Goal: Information Seeking & Learning: Learn about a topic

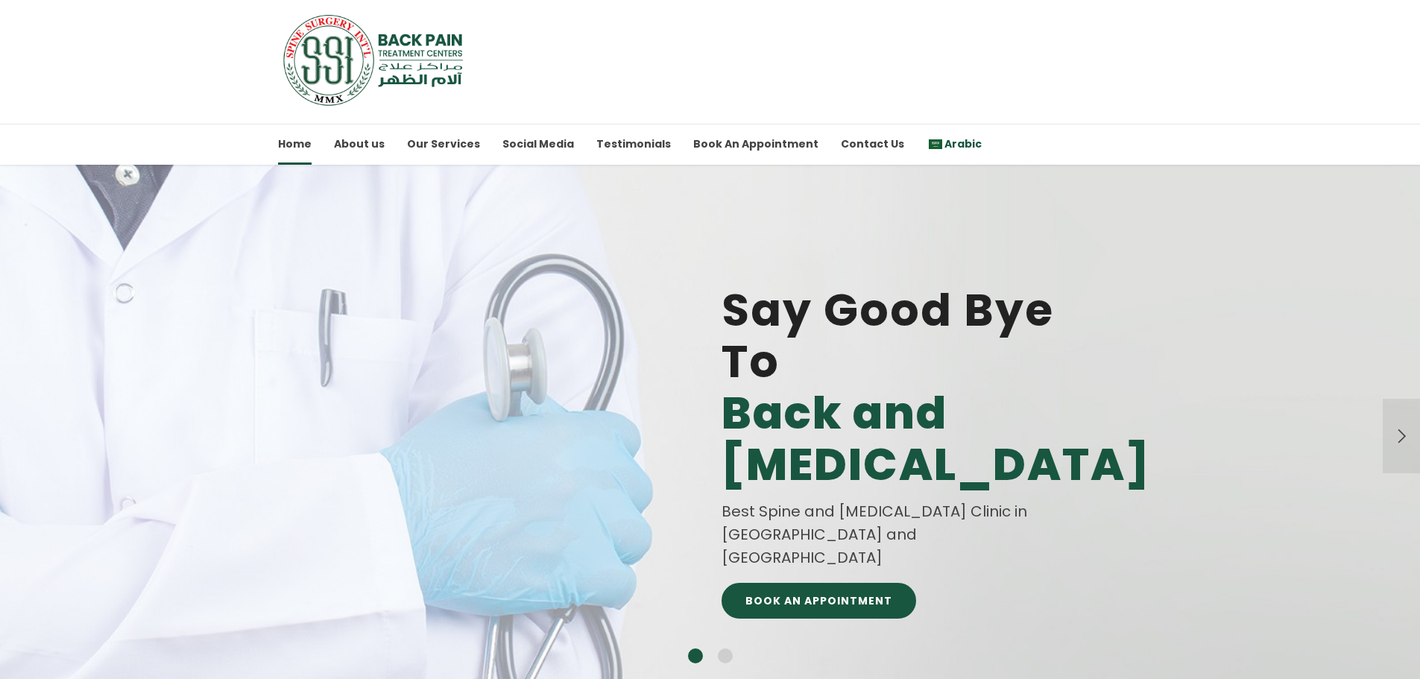
click at [944, 139] on span "Arabic" at bounding box center [962, 143] width 37 height 15
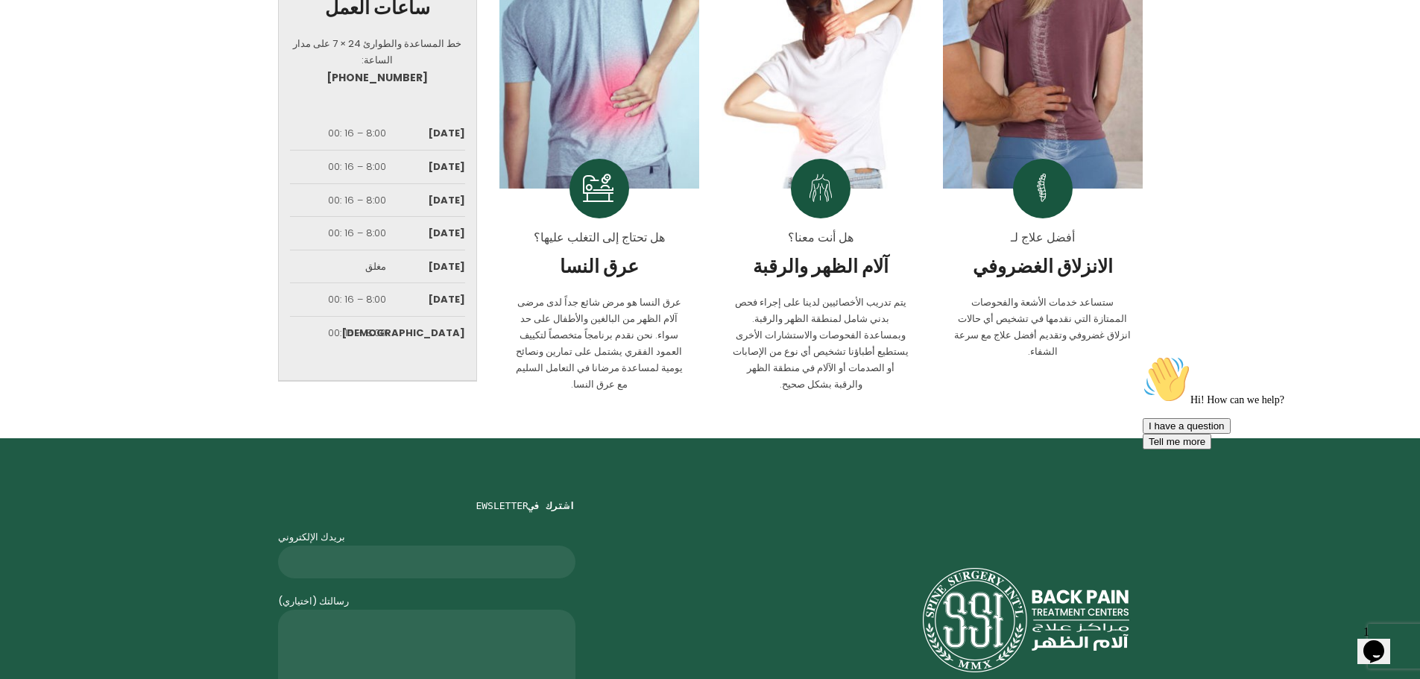
scroll to position [870, 0]
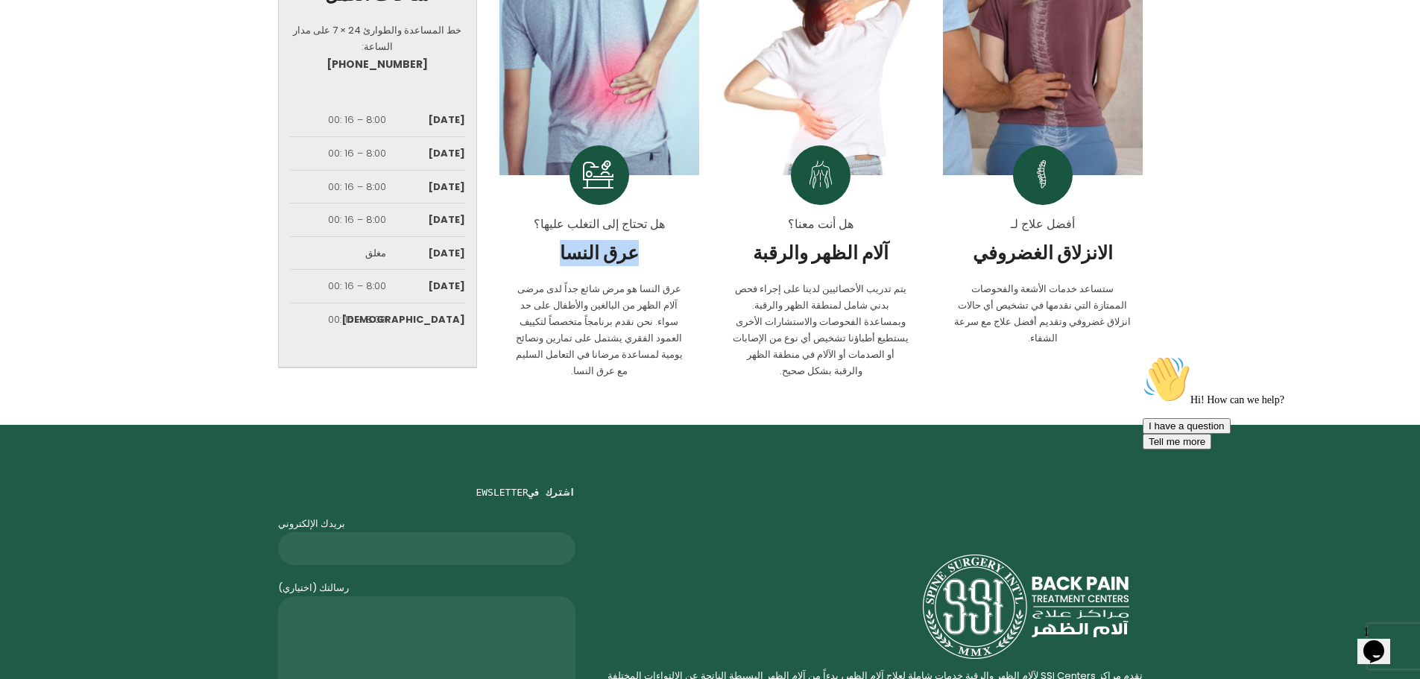
drag, startPoint x: 563, startPoint y: 220, endPoint x: 632, endPoint y: 222, distance: 68.6
click at [632, 243] on span "عرق النسا" at bounding box center [599, 254] width 177 height 22
copy span "عرق النسا"
